Goal: Information Seeking & Learning: Learn about a topic

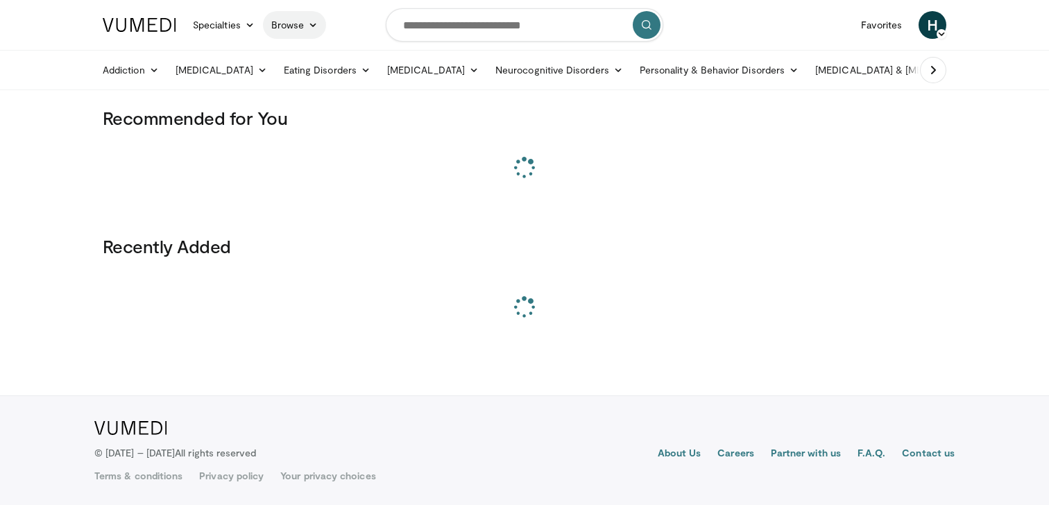
click at [288, 33] on link "Browse" at bounding box center [295, 25] width 64 height 28
click at [302, 60] on link "Channels" at bounding box center [346, 57] width 165 height 22
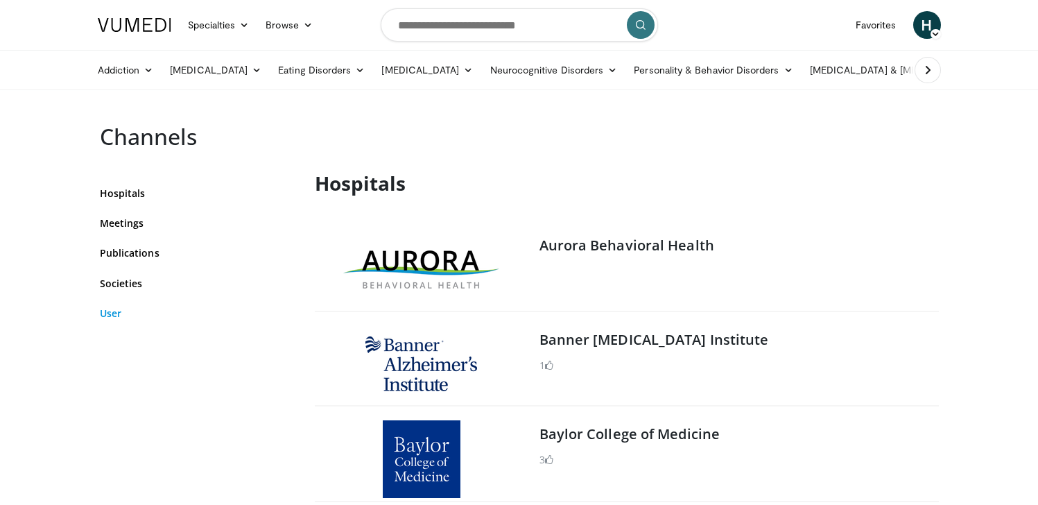
click at [113, 314] on link "User" at bounding box center [197, 313] width 194 height 15
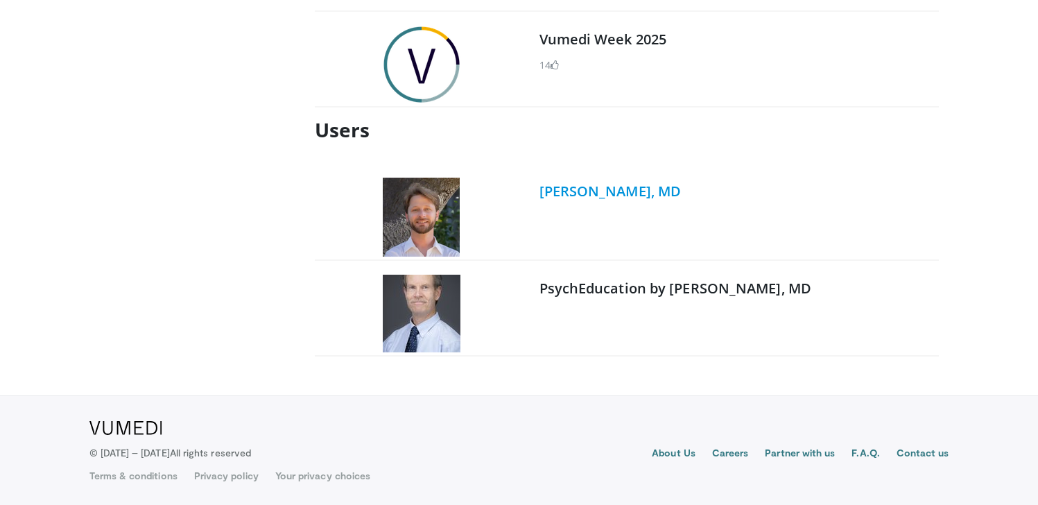
click at [596, 196] on link "[PERSON_NAME], MD" at bounding box center [611, 191] width 142 height 19
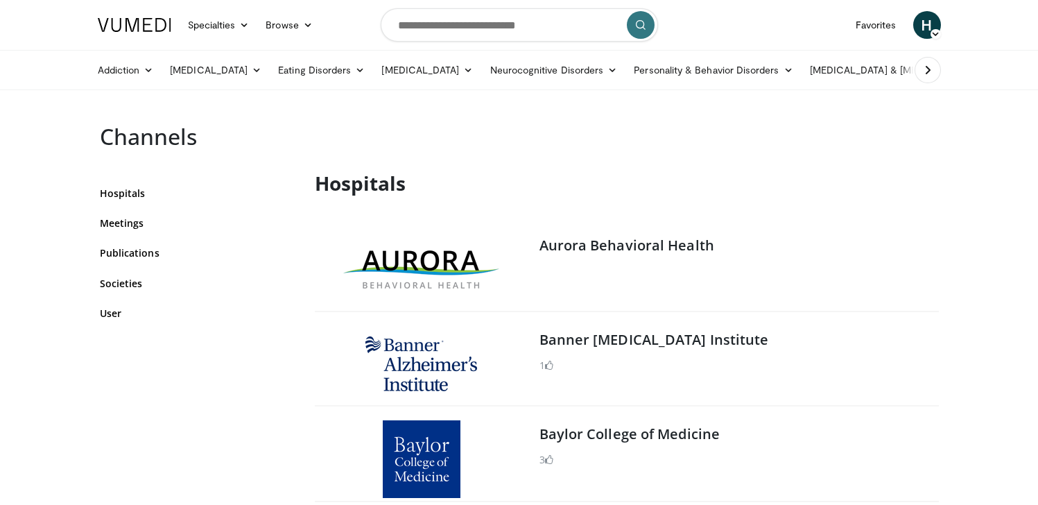
scroll to position [4396, 0]
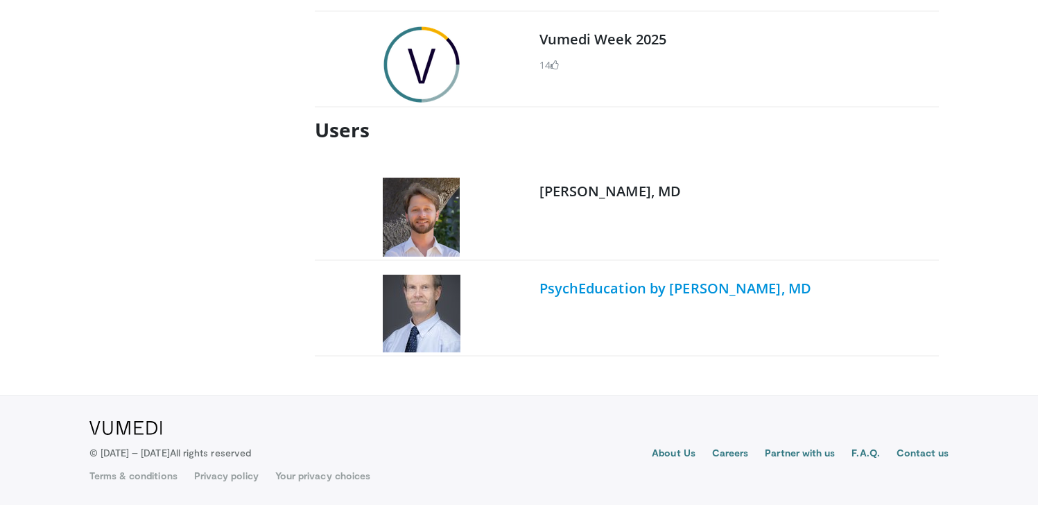
click at [564, 289] on link "PsychEducation by [PERSON_NAME], MD" at bounding box center [676, 288] width 273 height 19
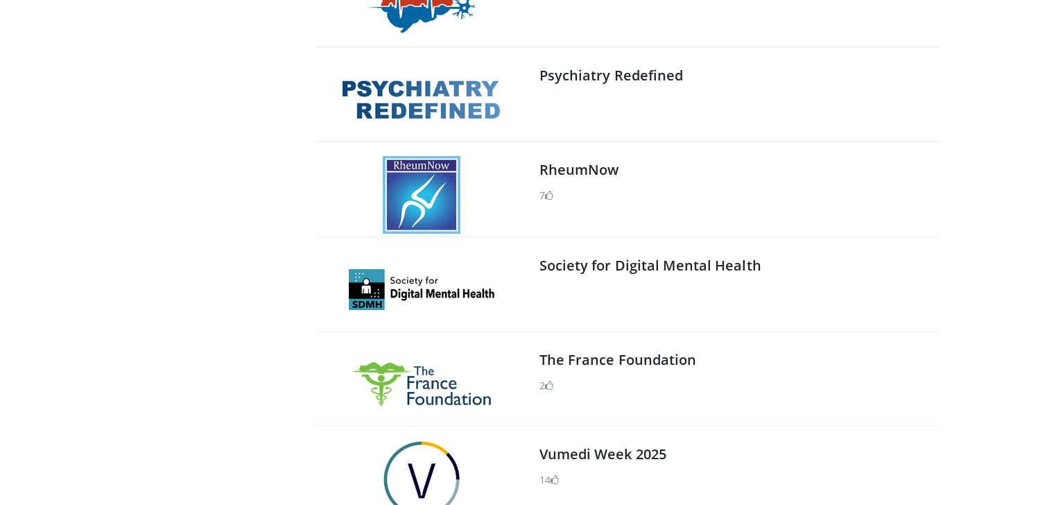
scroll to position [3981, 0]
drag, startPoint x: 628, startPoint y: 172, endPoint x: 504, endPoint y: 172, distance: 124.1
click at [504, 172] on div "RheumNow 7 X RheumNow followers Close" at bounding box center [627, 196] width 624 height 85
copy div "RheumNow"
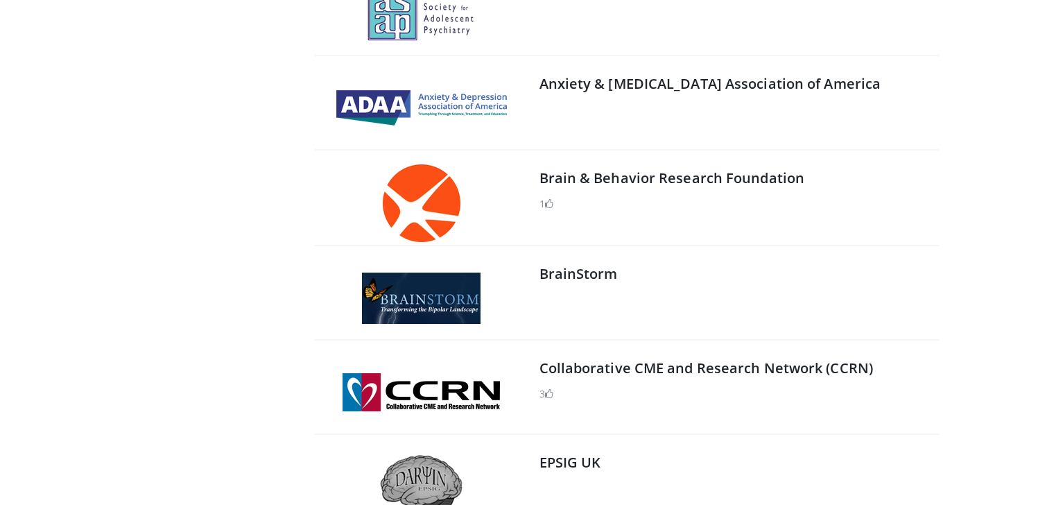
scroll to position [3121, 0]
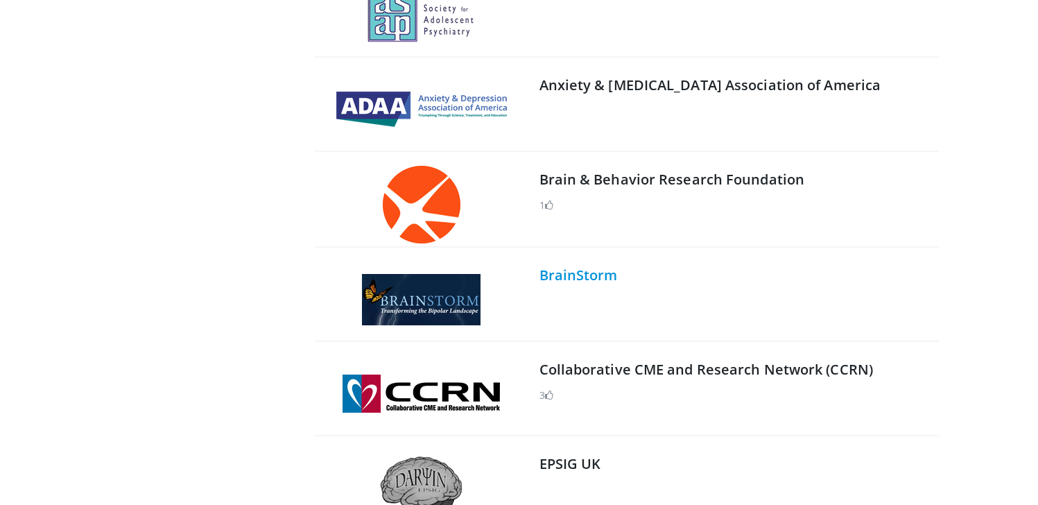
click at [574, 279] on link "BrainStorm" at bounding box center [579, 275] width 78 height 19
